Goal: Task Accomplishment & Management: Use online tool/utility

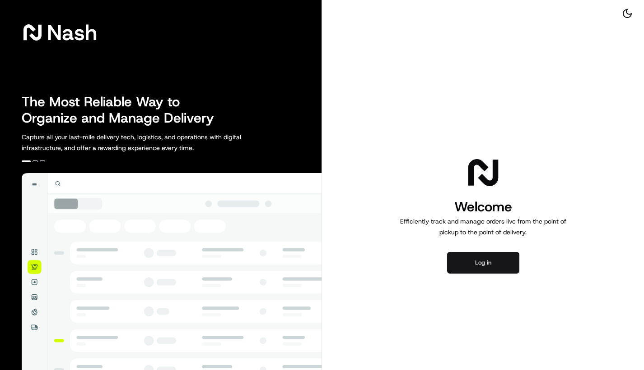
click at [483, 260] on button "Log in" at bounding box center [483, 263] width 72 height 22
